Goal: Task Accomplishment & Management: Manage account settings

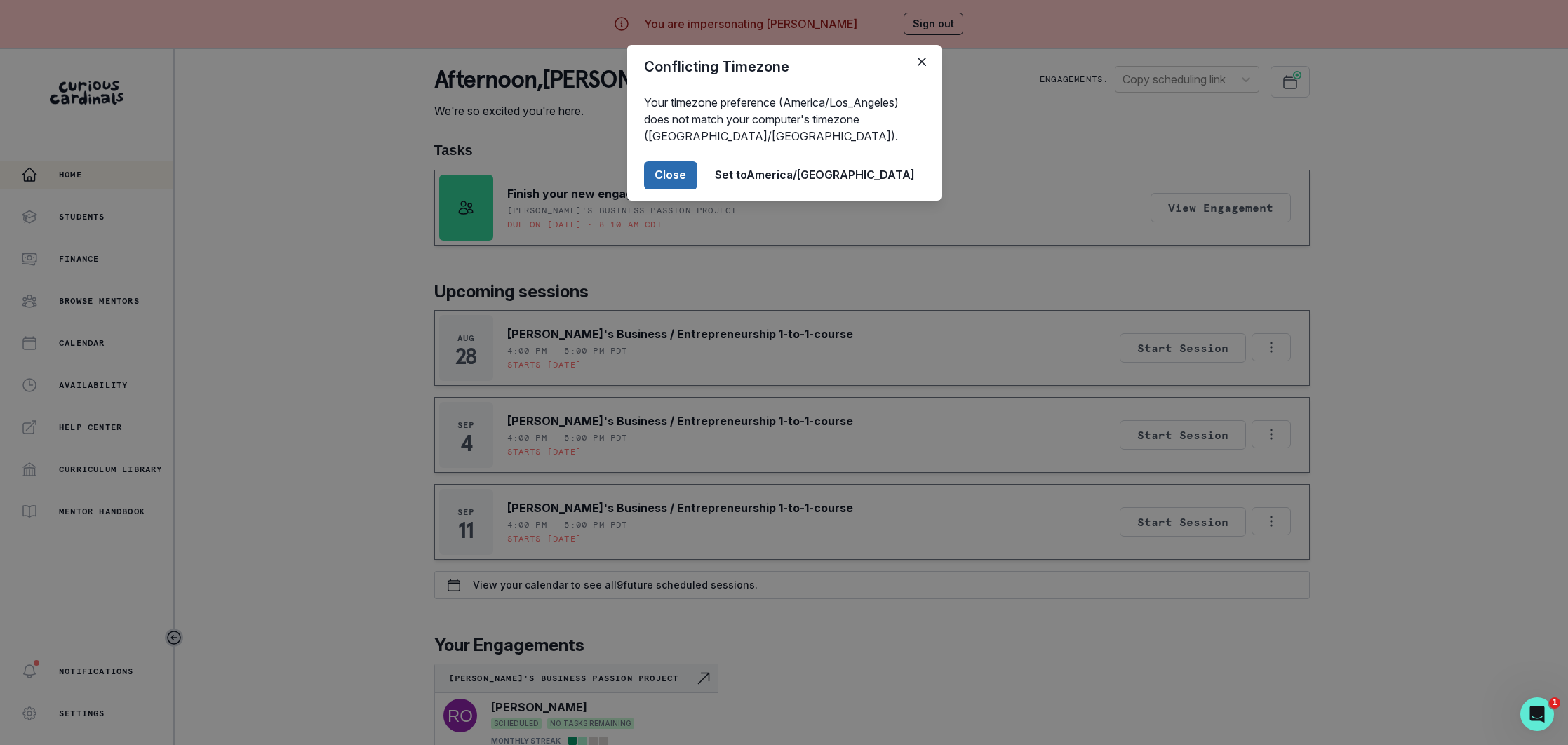
click at [697, 177] on button "Close" at bounding box center [671, 176] width 53 height 28
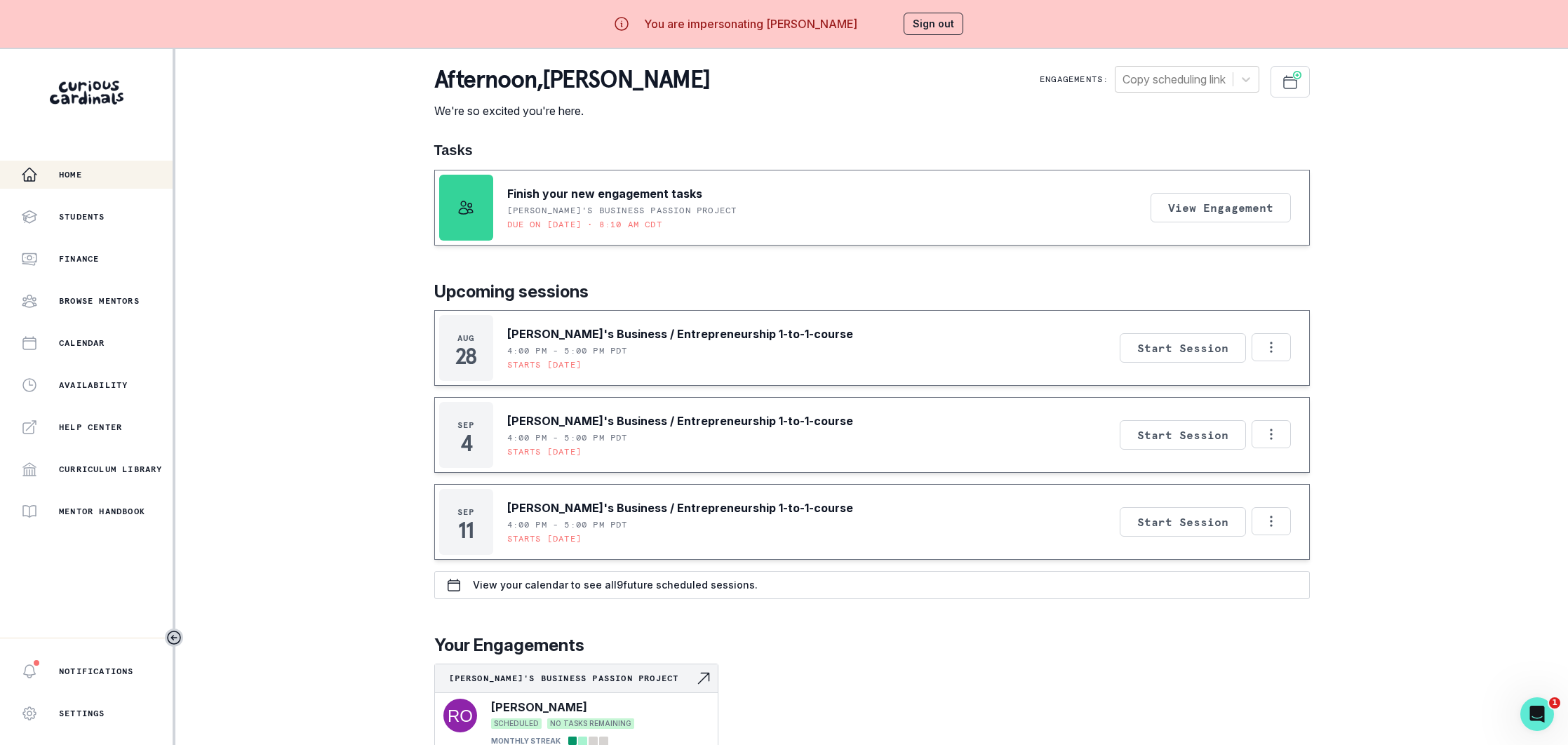
click at [919, 20] on button "Sign out" at bounding box center [933, 23] width 60 height 22
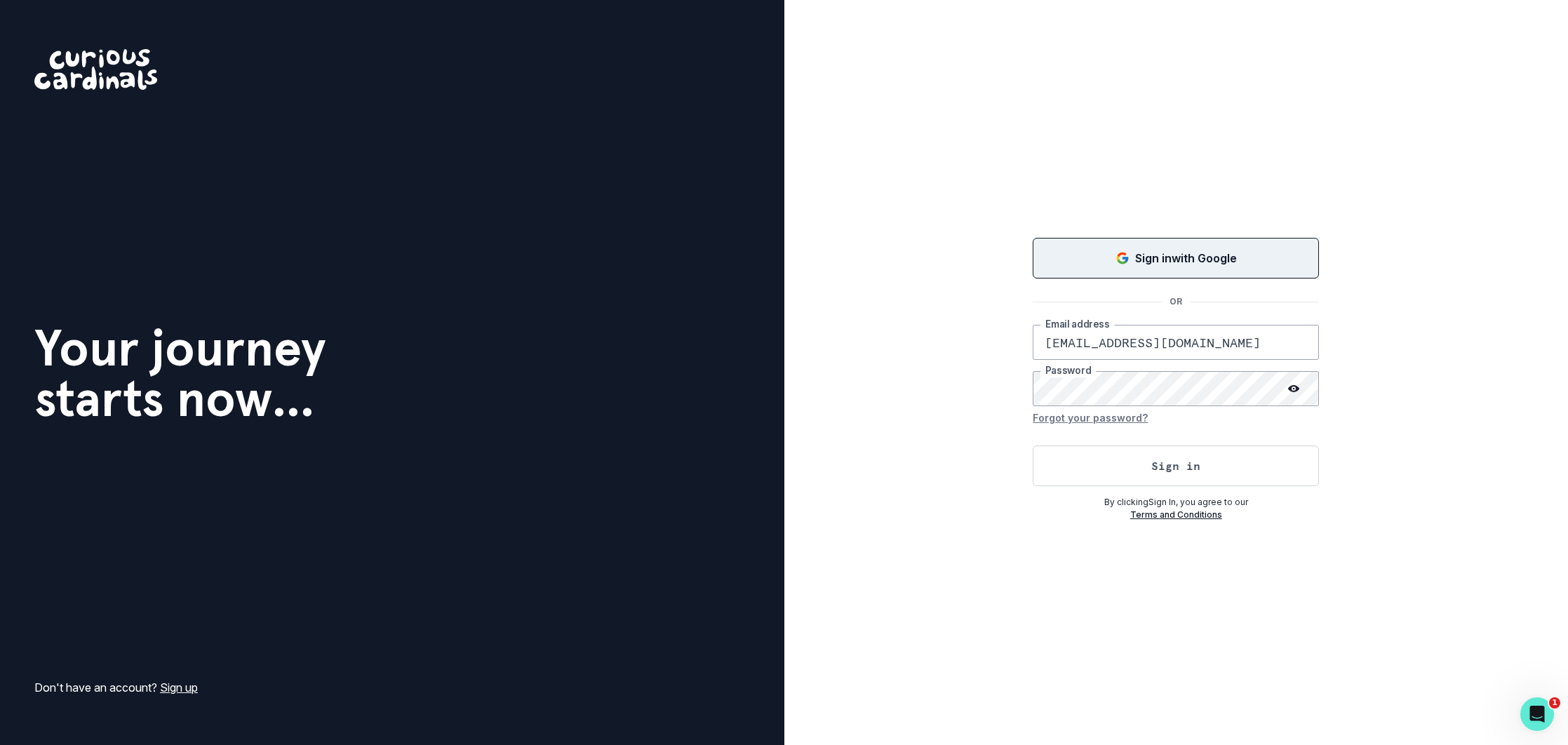
click at [1139, 249] on button "Sign in with Google" at bounding box center [1175, 258] width 286 height 41
